Goal: Information Seeking & Learning: Find specific fact

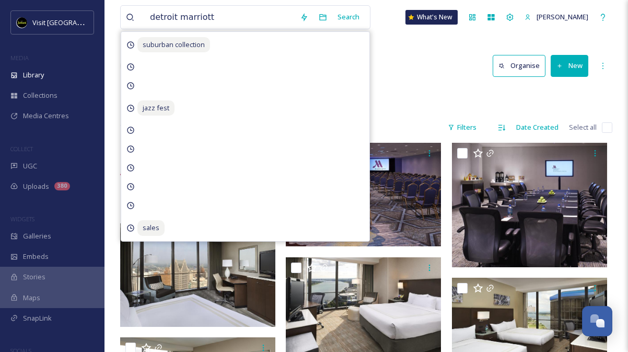
click at [439, 46] on div "detroit marriott Search suburban collection jazz fest sales What's New [PERSON_…" at bounding box center [365, 247] width 523 height 494
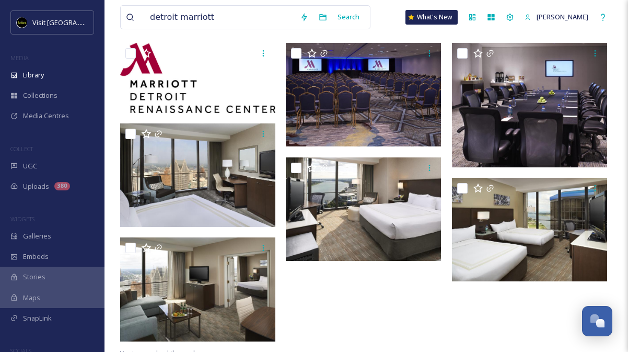
scroll to position [104, 0]
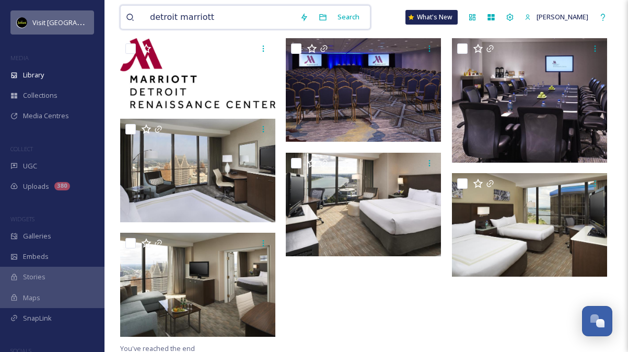
drag, startPoint x: 214, startPoint y: 17, endPoint x: 18, endPoint y: 17, distance: 195.9
click at [19, 17] on div "Visit Detroit MEDIA Library Collections Media Centres COLLECT UGC Uploads 380 W…" at bounding box center [314, 143] width 628 height 494
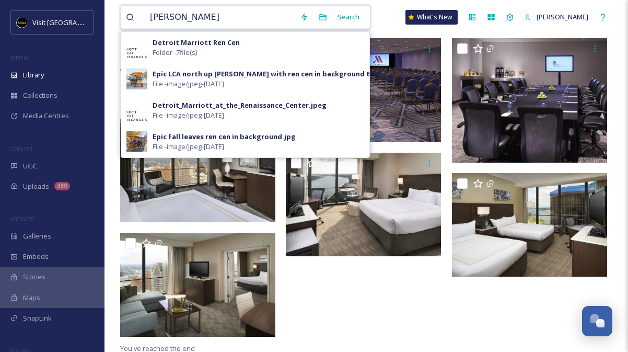
drag, startPoint x: 201, startPoint y: 18, endPoint x: 102, endPoint y: 19, distance: 98.2
click at [108, 18] on div "ren cen Search Detroit Marriott Ren Cen Folder - 7 file(s) Epic LCA north up [P…" at bounding box center [365, 143] width 523 height 494
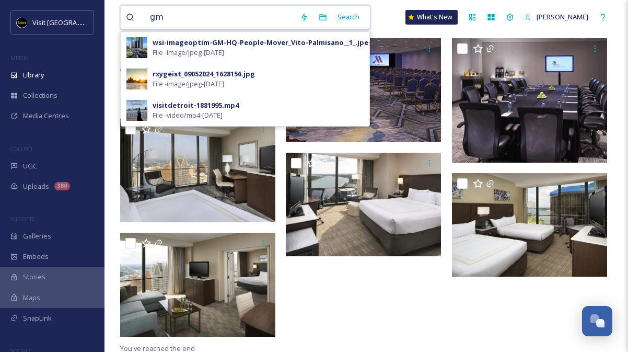
type input "g"
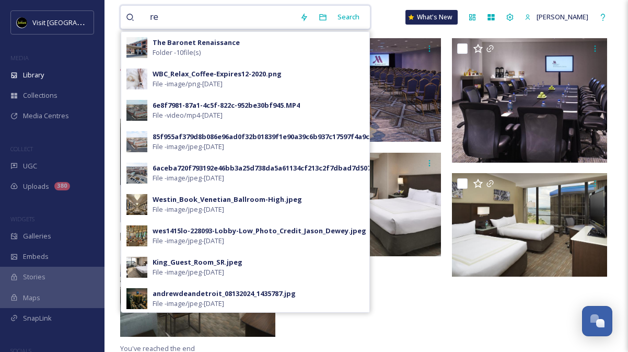
type input "r"
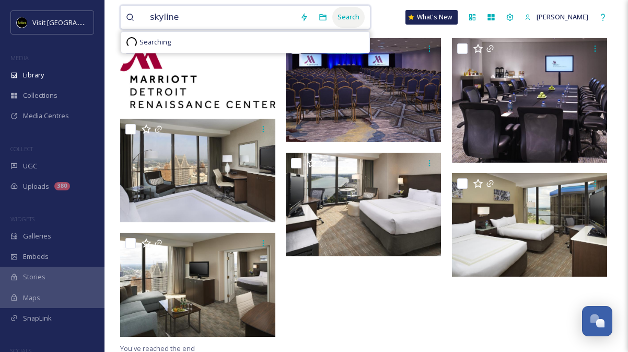
type input "skyline"
click at [348, 17] on div "Search" at bounding box center [348, 17] width 32 height 20
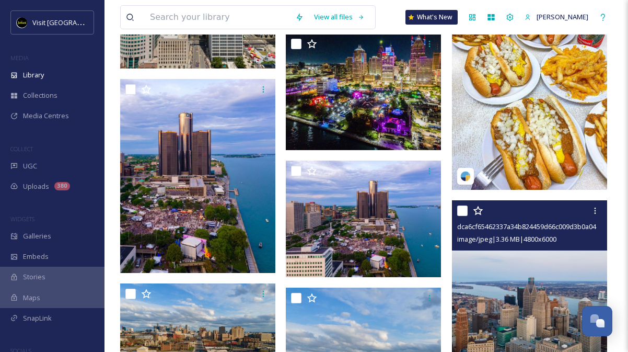
scroll to position [2455, 0]
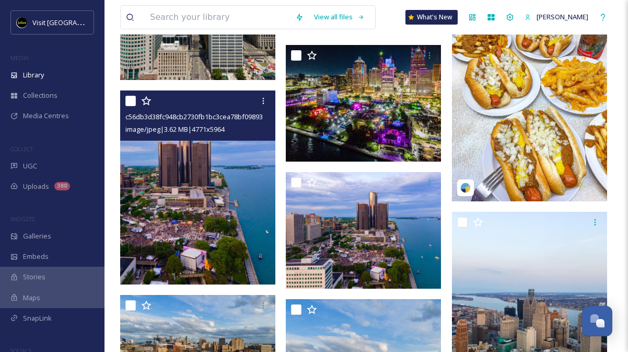
click at [226, 171] on img at bounding box center [197, 187] width 155 height 194
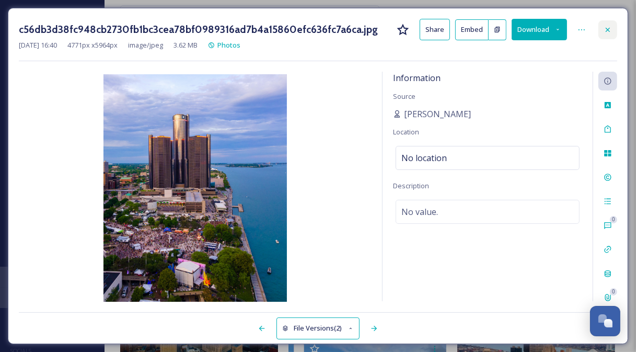
click at [609, 31] on icon at bounding box center [607, 30] width 8 height 8
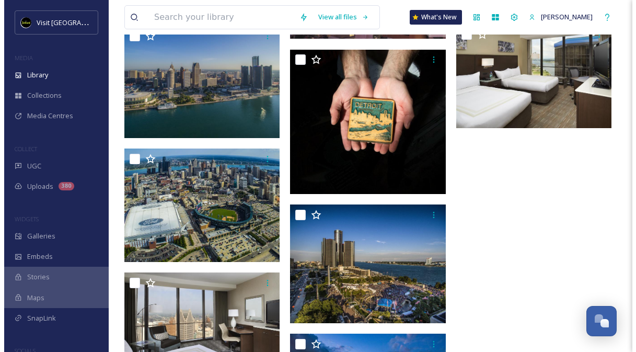
scroll to position [4247, 0]
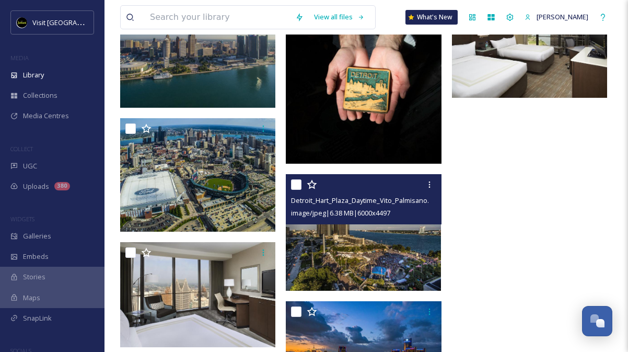
click at [376, 238] on img at bounding box center [363, 232] width 155 height 116
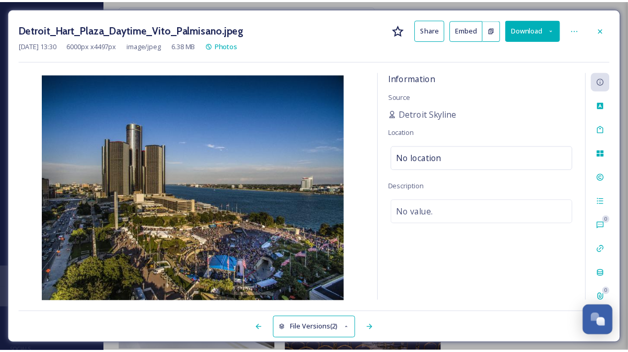
scroll to position [4250, 0]
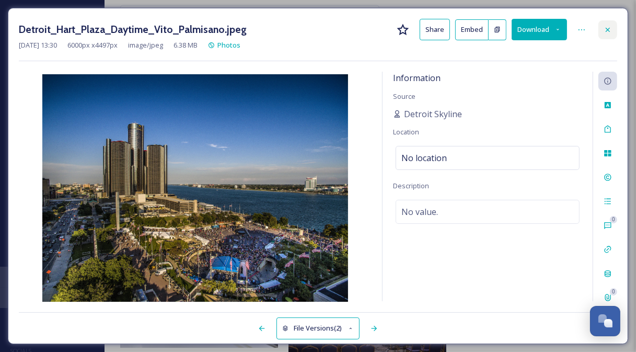
click at [601, 35] on div at bounding box center [607, 29] width 19 height 19
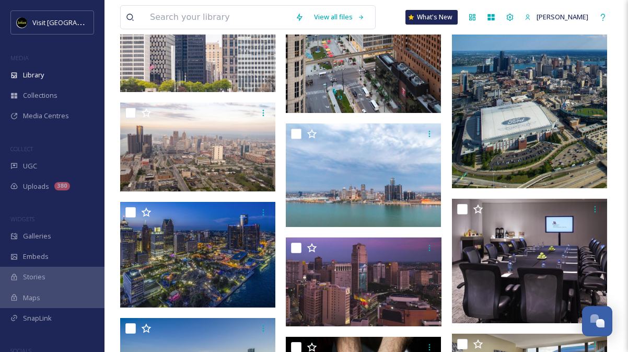
scroll to position [3937, 0]
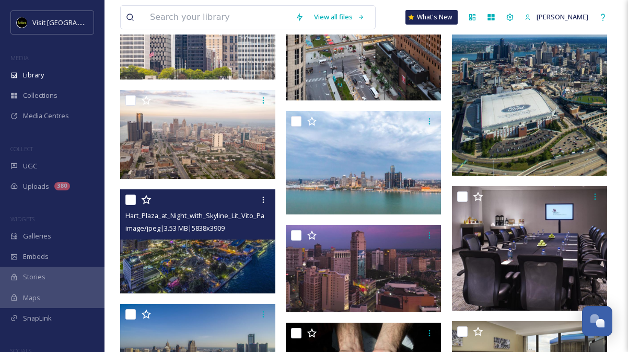
click at [252, 235] on div "Hart_Plaza_at_Night_with_Skyline_Lit_Vito_Palmisano.jpeg image/jpeg | 3.53 MB |…" at bounding box center [197, 214] width 155 height 50
click at [206, 251] on img at bounding box center [197, 241] width 155 height 104
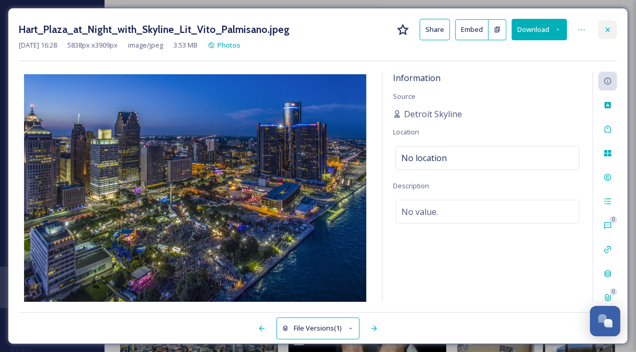
click at [609, 26] on icon at bounding box center [607, 30] width 8 height 8
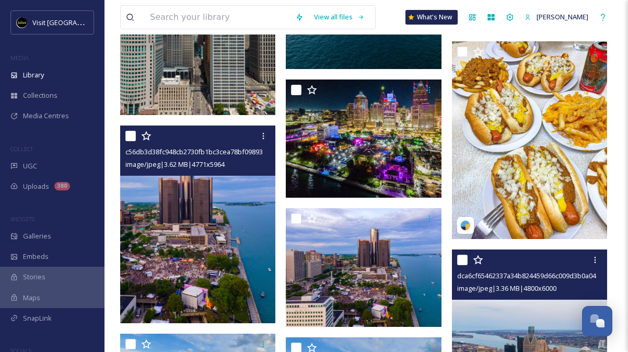
scroll to position [2422, 0]
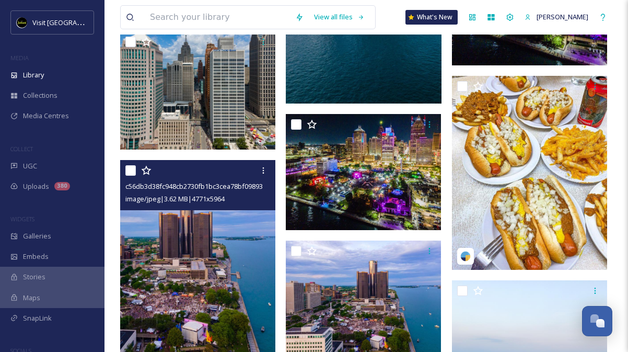
click at [214, 253] on img at bounding box center [199, 258] width 158 height 197
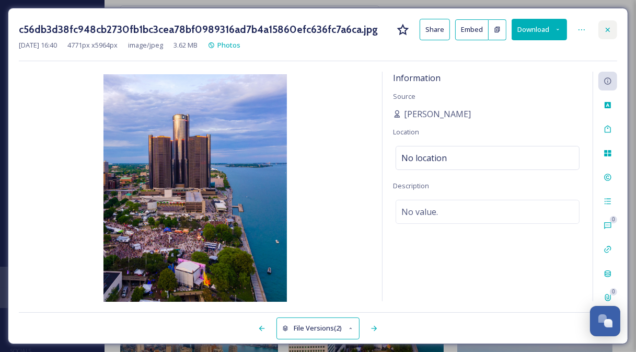
click at [609, 35] on div at bounding box center [607, 29] width 19 height 19
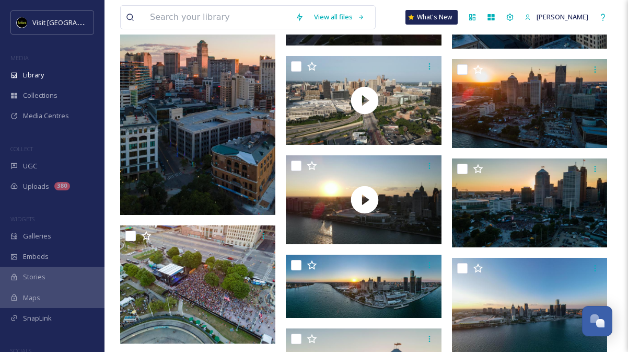
scroll to position [1534, 0]
